Goal: Task Accomplishment & Management: Use online tool/utility

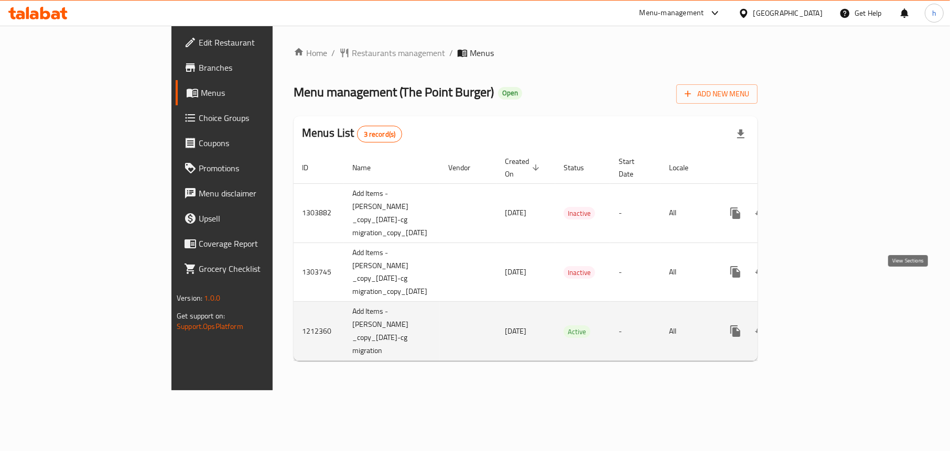
click at [817, 325] on icon "enhanced table" at bounding box center [811, 331] width 13 height 13
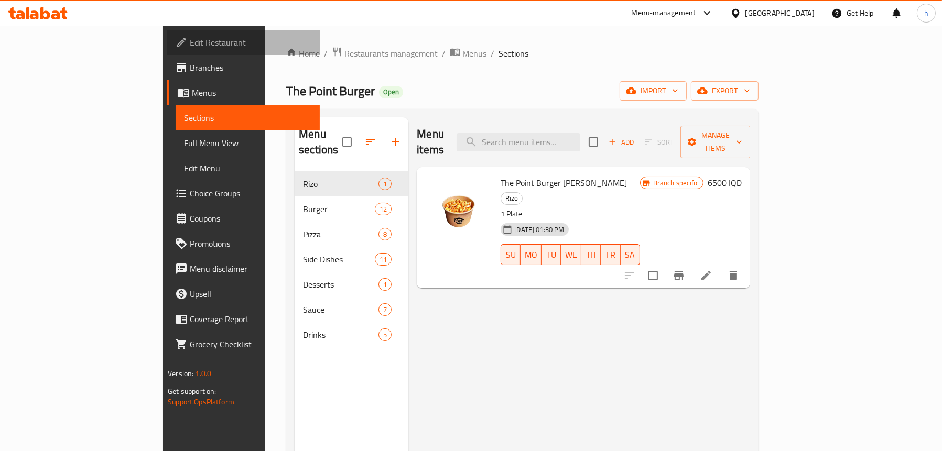
click at [190, 45] on span "Edit Restaurant" at bounding box center [251, 42] width 122 height 13
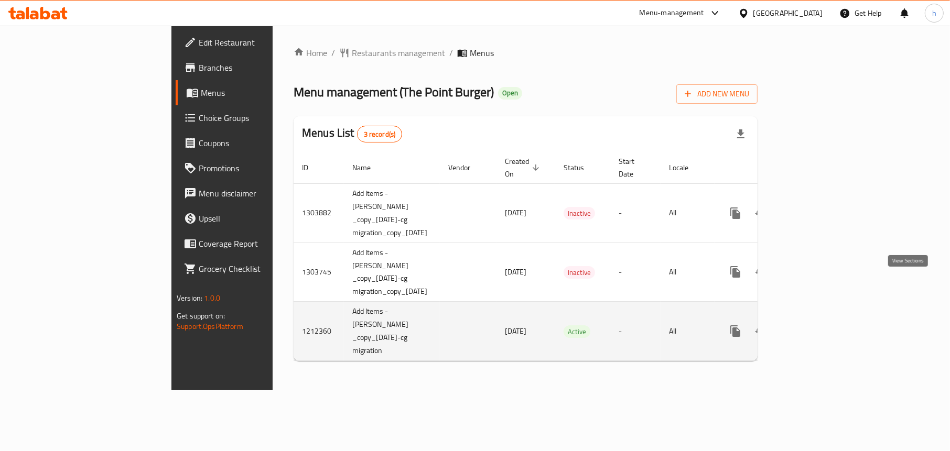
click at [817, 325] on icon "enhanced table" at bounding box center [811, 331] width 13 height 13
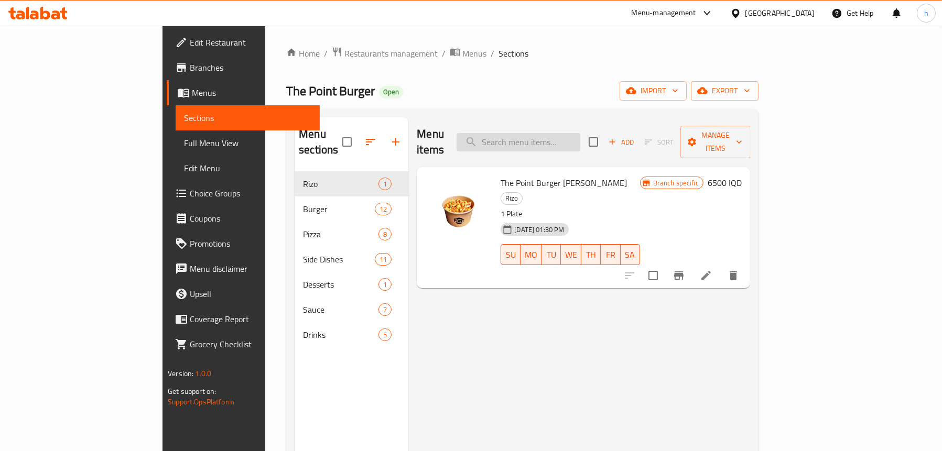
click at [559, 133] on input "search" at bounding box center [519, 142] width 124 height 18
paste input "Cheese Burger"
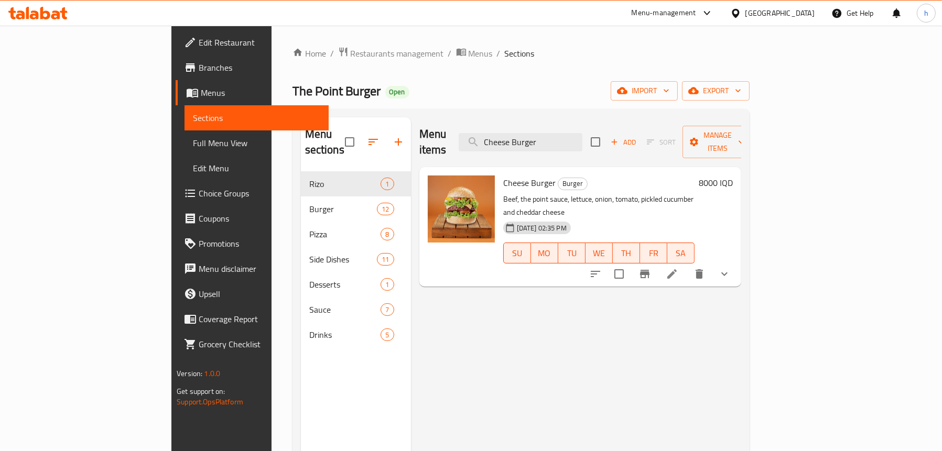
type input "Cheese Burger"
click at [193, 140] on span "Full Menu View" at bounding box center [256, 143] width 127 height 13
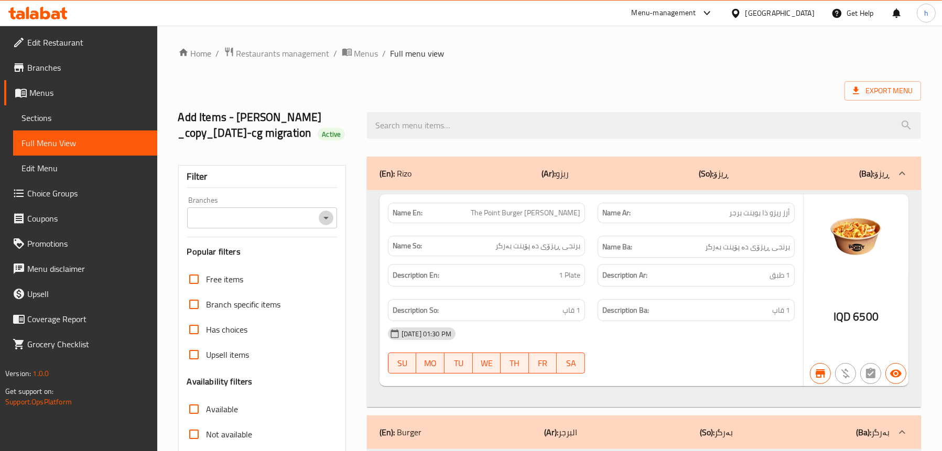
click at [330, 224] on icon "Open" at bounding box center [326, 218] width 13 height 13
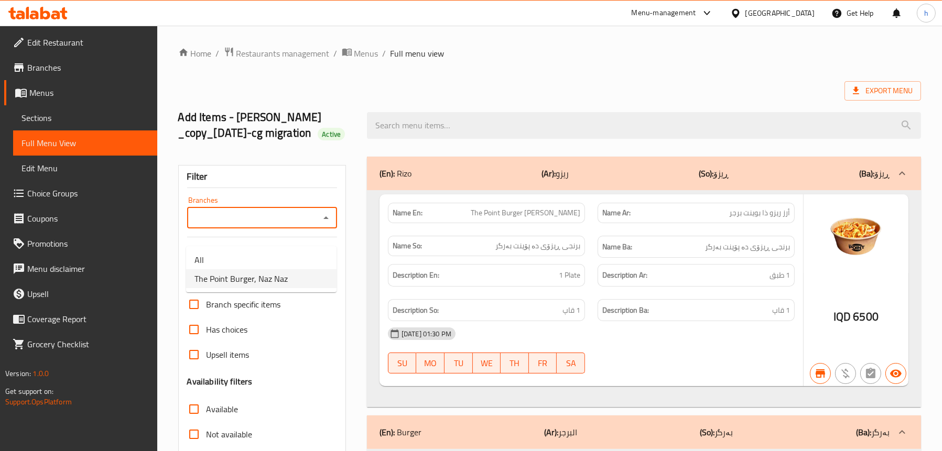
click at [301, 273] on li "The Point Burger, Naz Naz" at bounding box center [261, 279] width 150 height 19
type input "The Point Burger, Naz Naz"
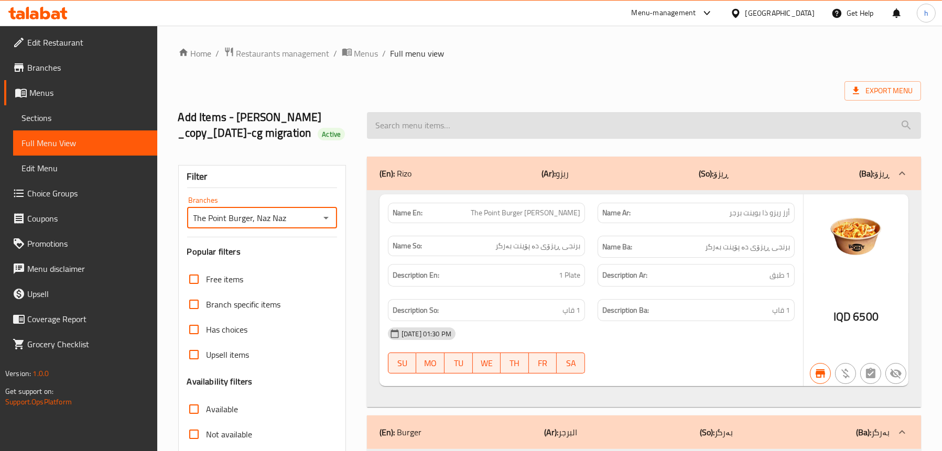
click at [472, 136] on input "search" at bounding box center [644, 125] width 554 height 27
paste input "Cheese Burger"
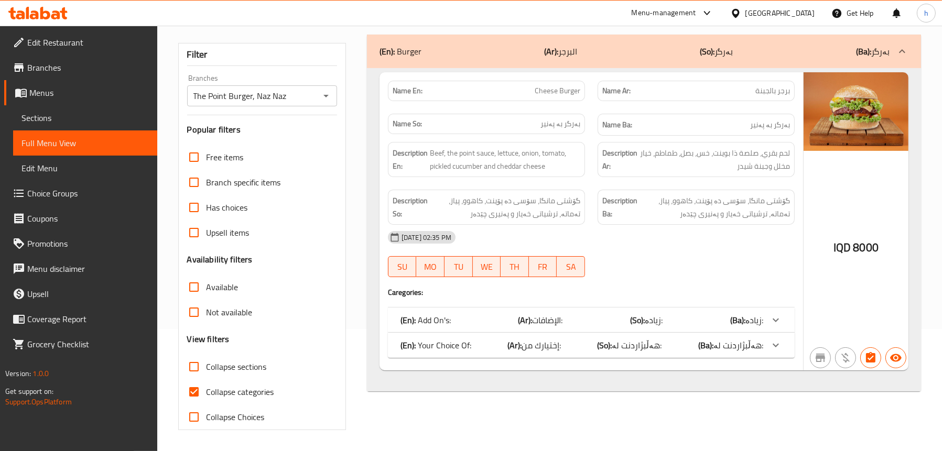
scroll to position [138, 0]
type input "Cheese Burger"
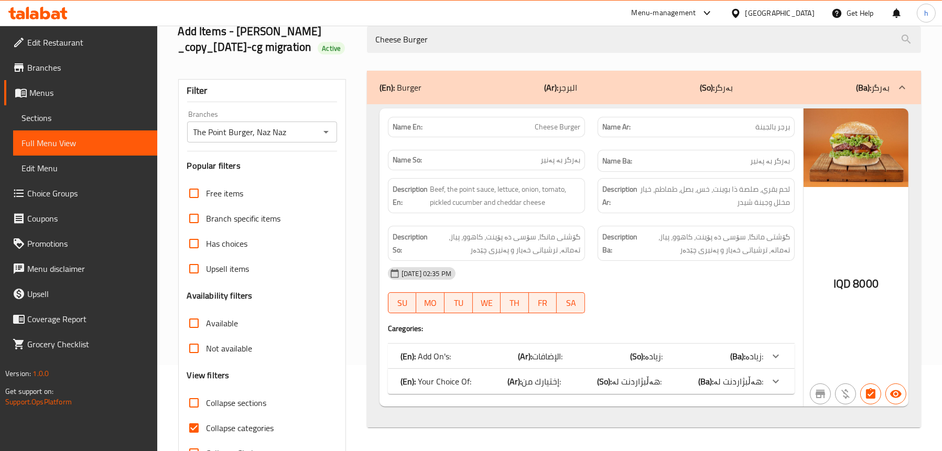
scroll to position [85, 0]
click at [62, 42] on span "Edit Restaurant" at bounding box center [88, 42] width 122 height 13
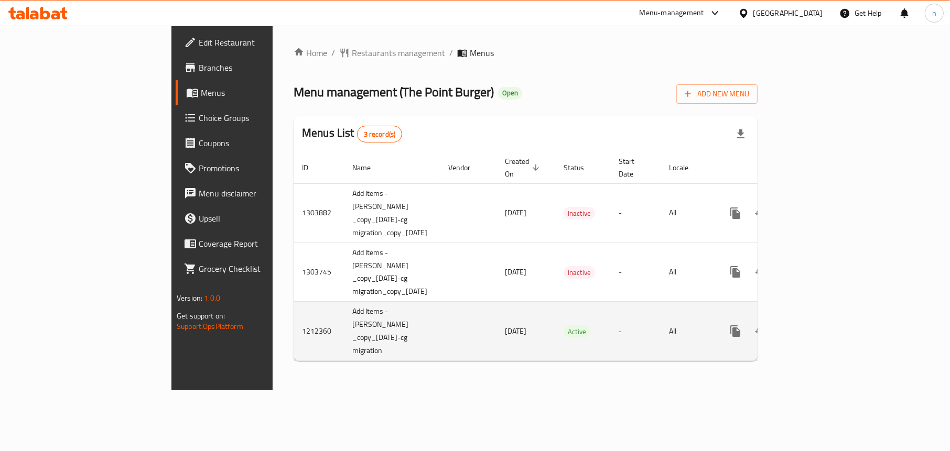
click at [817, 325] on icon "enhanced table" at bounding box center [811, 331] width 13 height 13
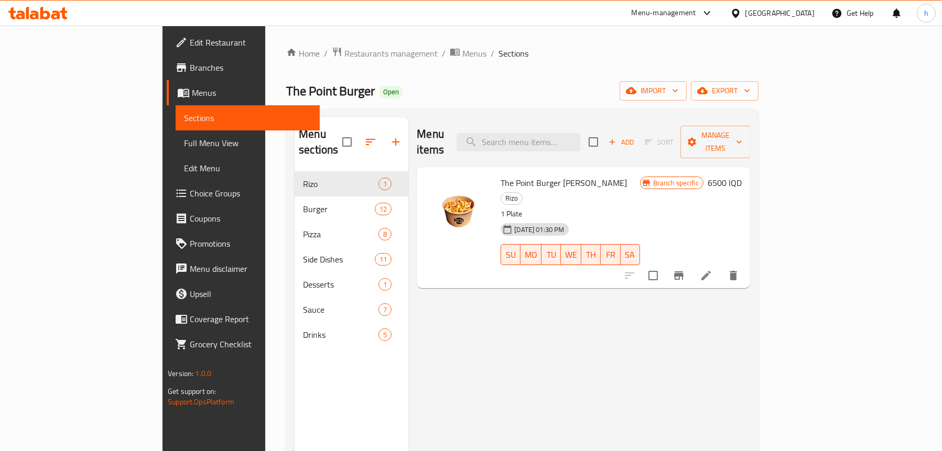
click at [184, 139] on span "Full Menu View" at bounding box center [247, 143] width 127 height 13
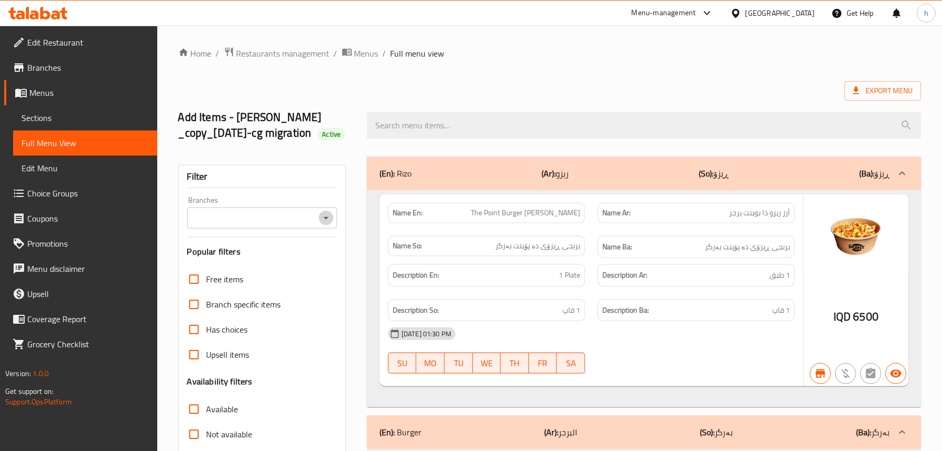
click at [323, 224] on icon "Open" at bounding box center [326, 218] width 13 height 13
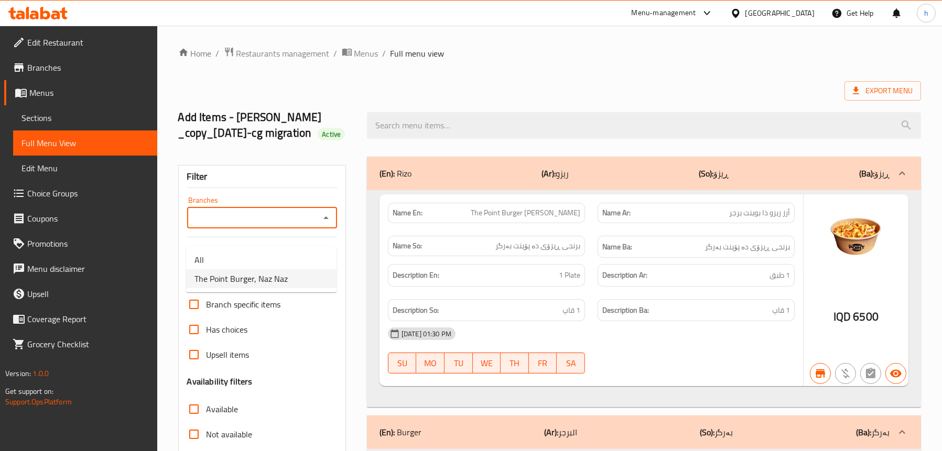
click at [262, 275] on span "The Point Burger, Naz Naz" at bounding box center [241, 279] width 93 height 13
type input "The Point Burger, Naz Naz"
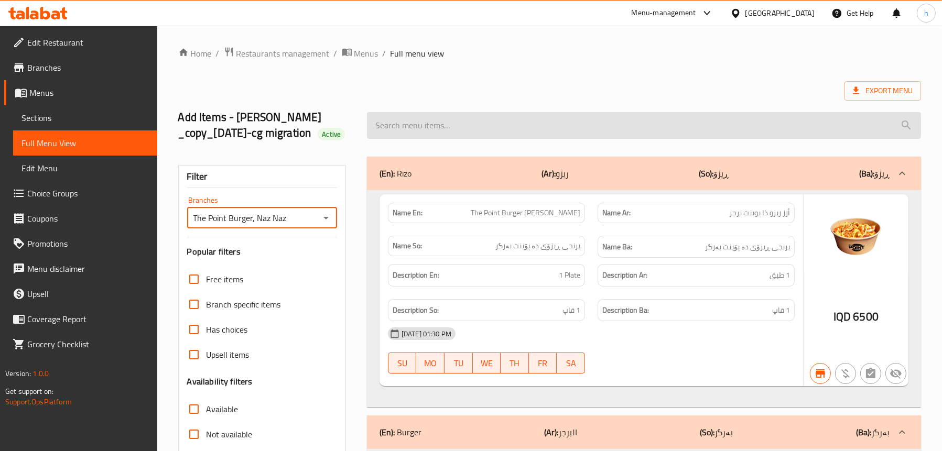
click at [472, 124] on input "search" at bounding box center [644, 125] width 554 height 27
paste input "Cheese Burger"
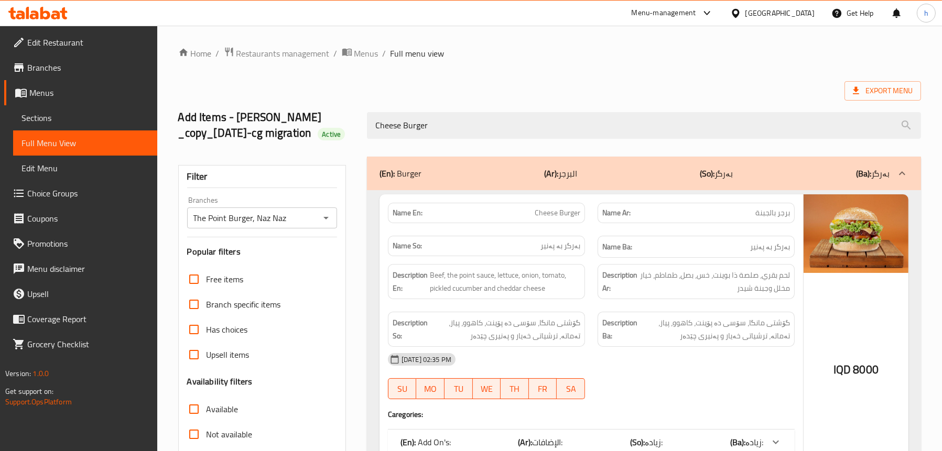
type input "Cheese Burger"
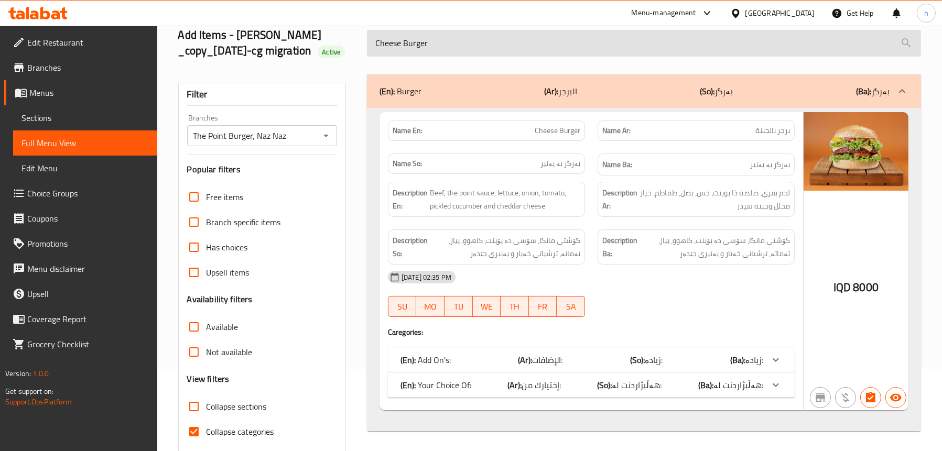
scroll to position [33, 0]
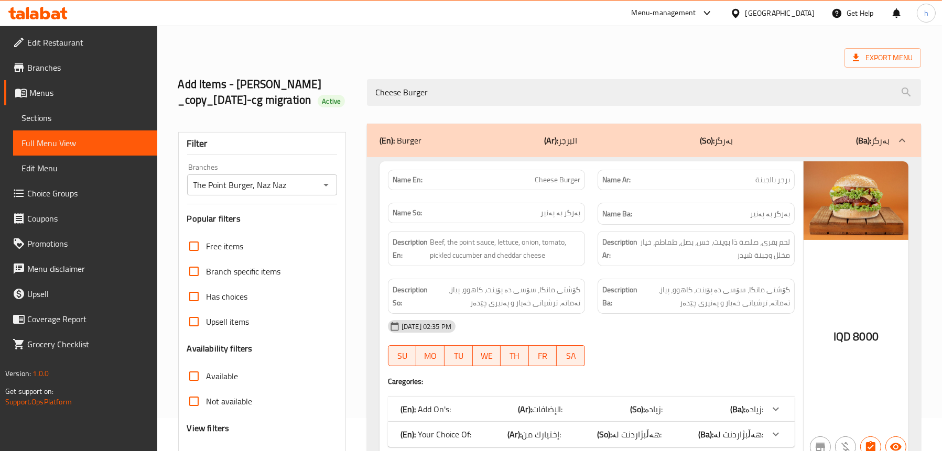
drag, startPoint x: 444, startPoint y: 98, endPoint x: 315, endPoint y: 98, distance: 129.5
click at [315, 98] on div "Add Items - Dana _copy_02/11/2022-cg migration Active Cheese Burger" at bounding box center [550, 92] width 756 height 62
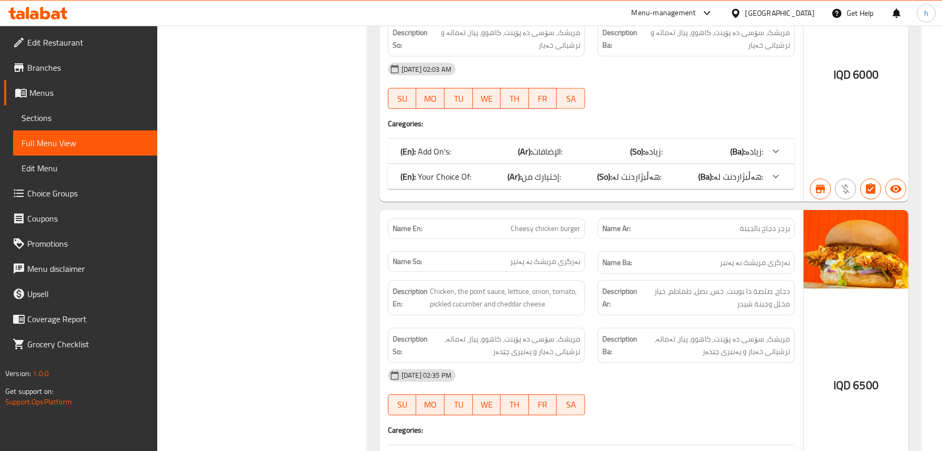
scroll to position [0, 0]
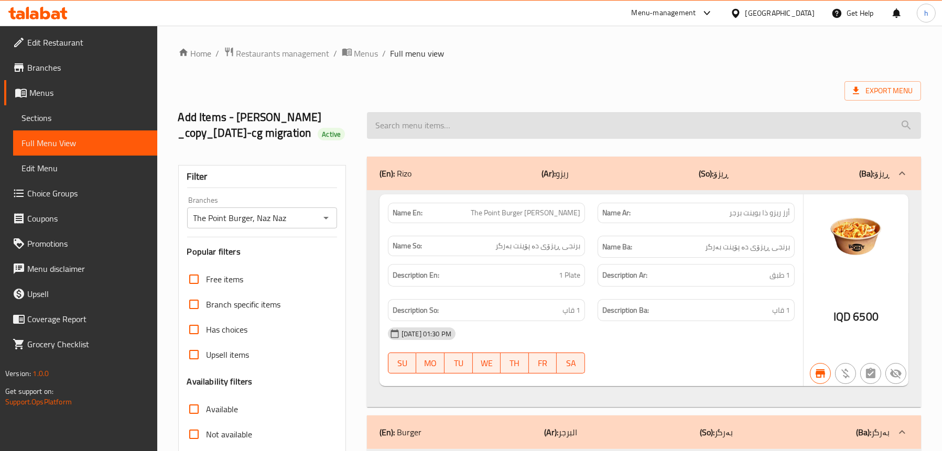
paste input "Cheese Burger"
type input "Cheese Burger"
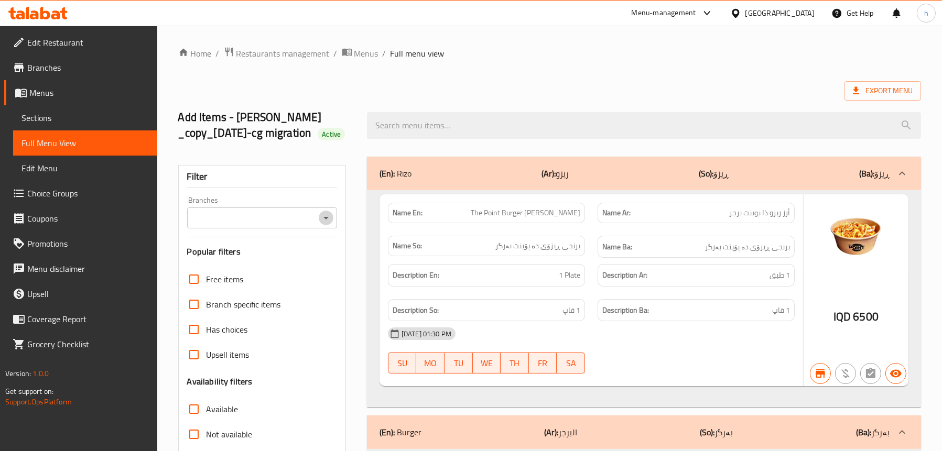
click at [330, 224] on icon "Open" at bounding box center [326, 218] width 13 height 13
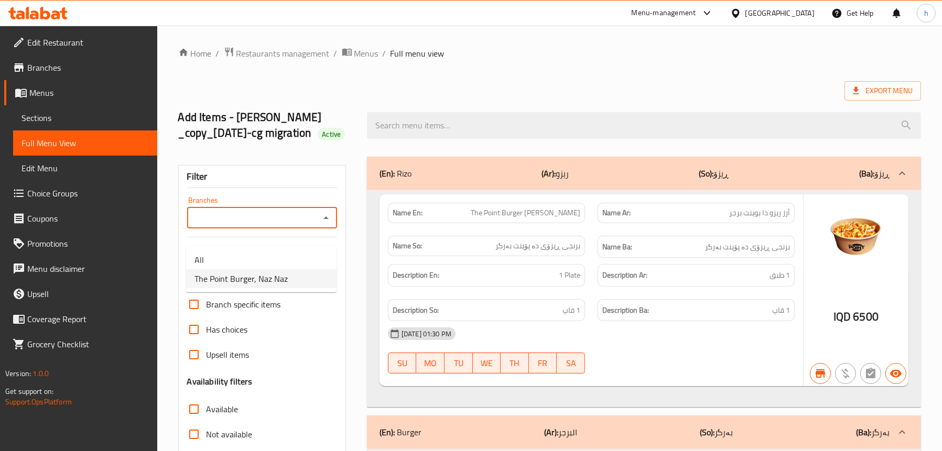
click at [295, 276] on li "The Point Burger, Naz Naz" at bounding box center [261, 279] width 150 height 19
type input "The Point Burger, Naz Naz"
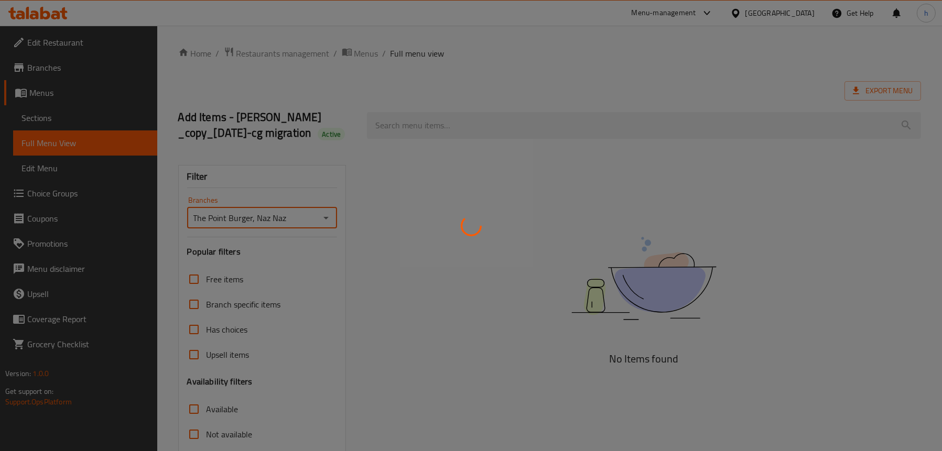
click at [498, 134] on div at bounding box center [471, 225] width 942 height 451
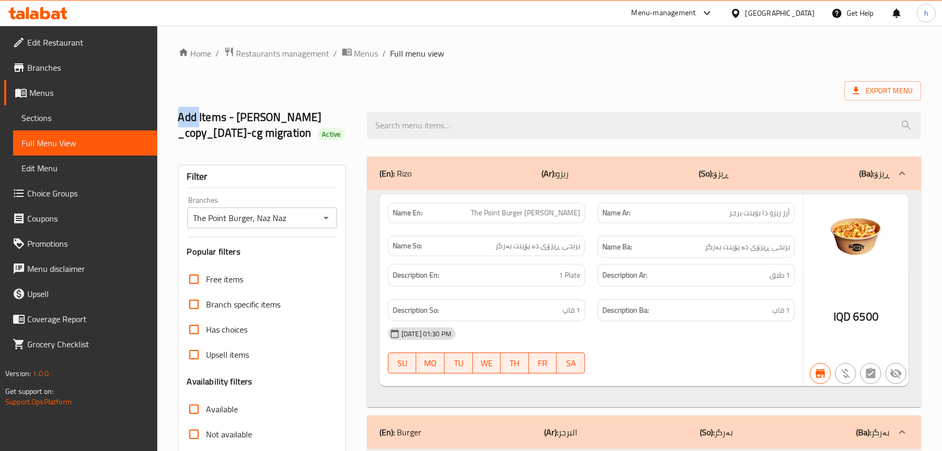
click at [494, 133] on input "search" at bounding box center [644, 125] width 554 height 27
paste input "Cheese Burger"
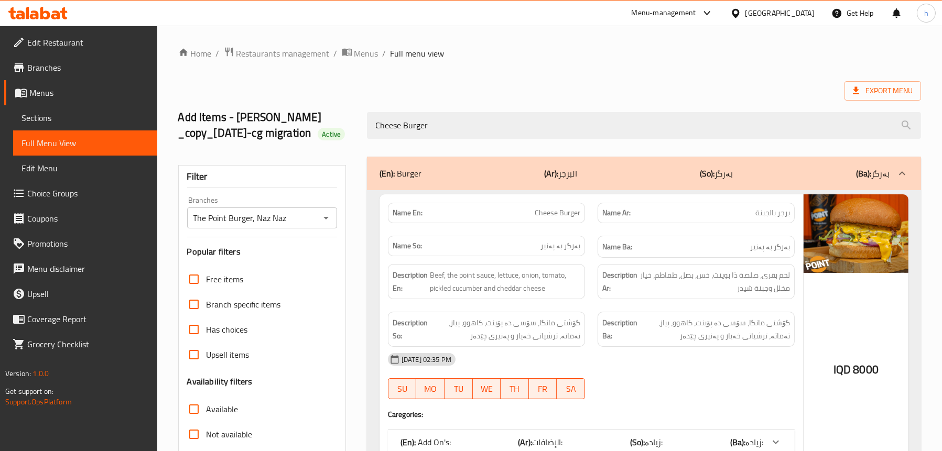
type input "Cheese Burger"
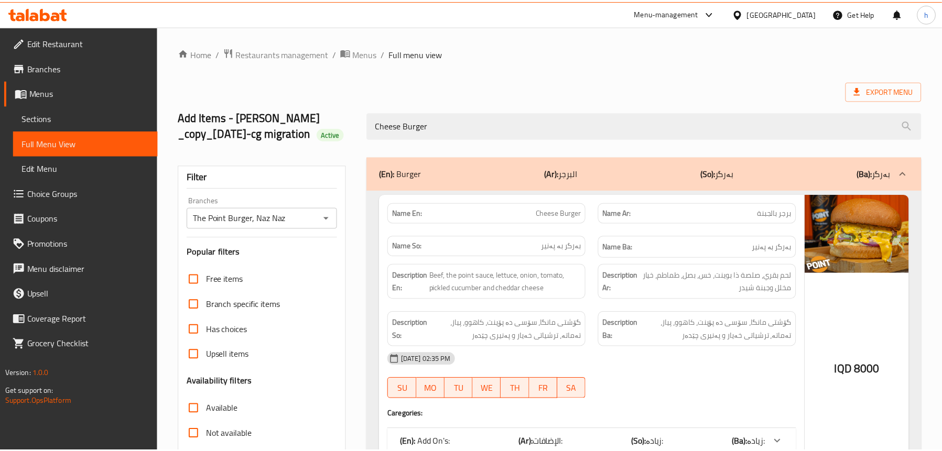
scroll to position [138, 0]
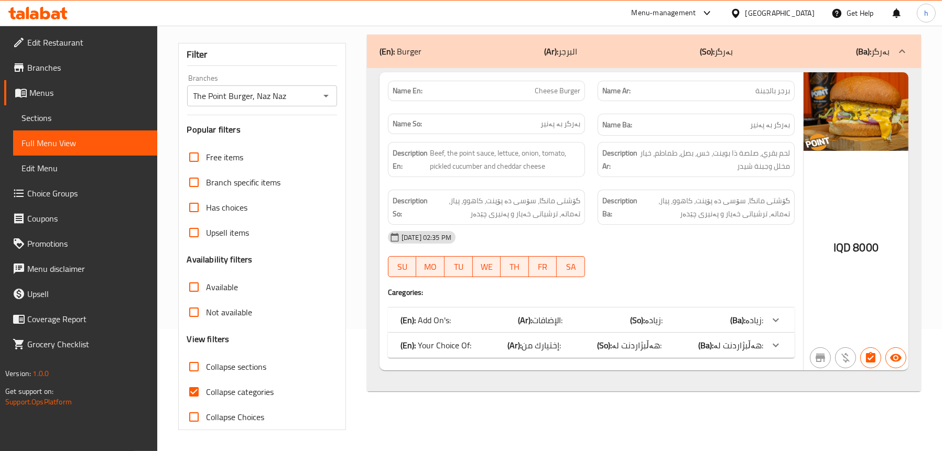
click at [585, 354] on div "(En): Your Choice Of: (Ar): إختيارك من: (So): هەڵبژاردنت لە: (Ba): هەڵبژاردنت ل…" at bounding box center [591, 345] width 407 height 25
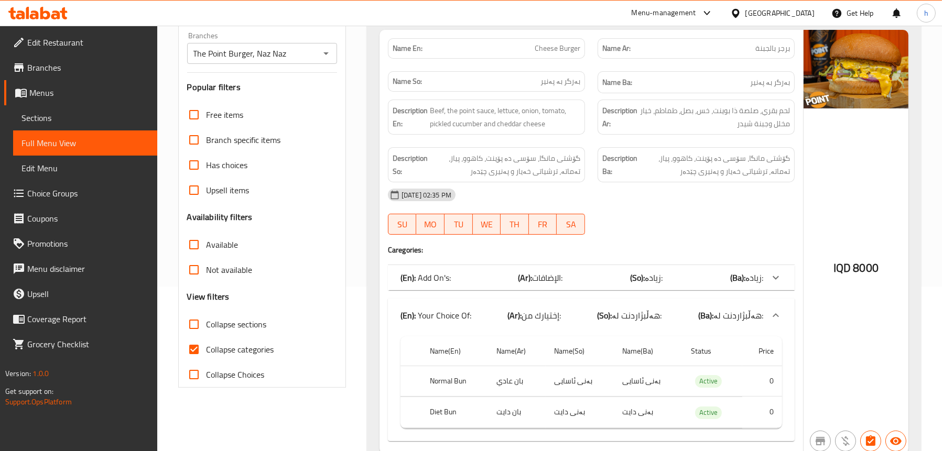
scroll to position [190, 0]
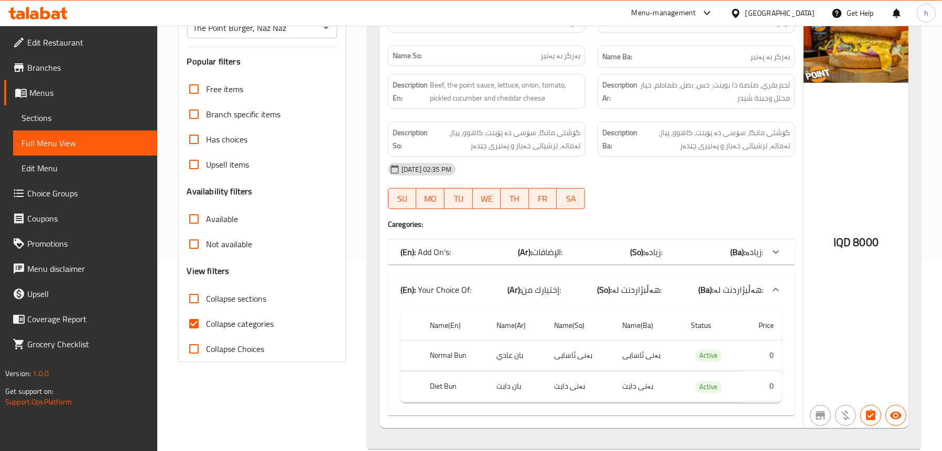
click at [572, 259] on div "(En): Add On's: (Ar): الإضافات: (So): زیادە: (Ba): زیادە:" at bounding box center [582, 252] width 363 height 13
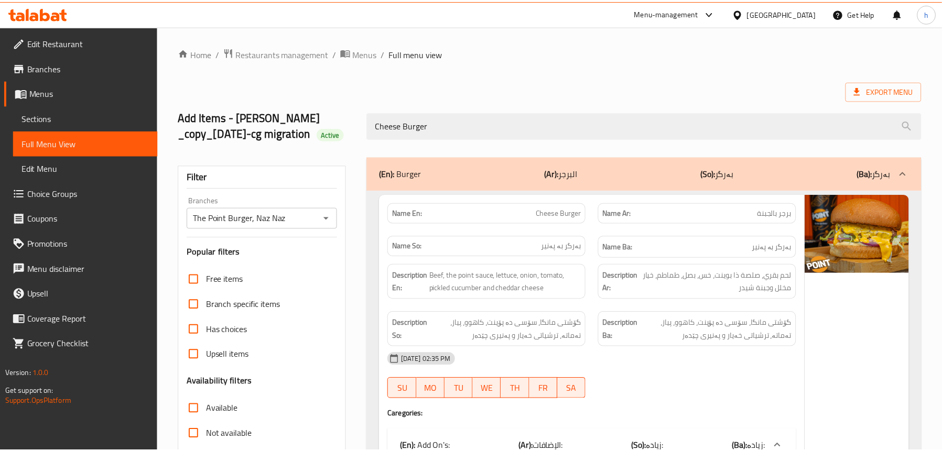
scroll to position [323, 0]
